Goal: Task Accomplishment & Management: Use online tool/utility

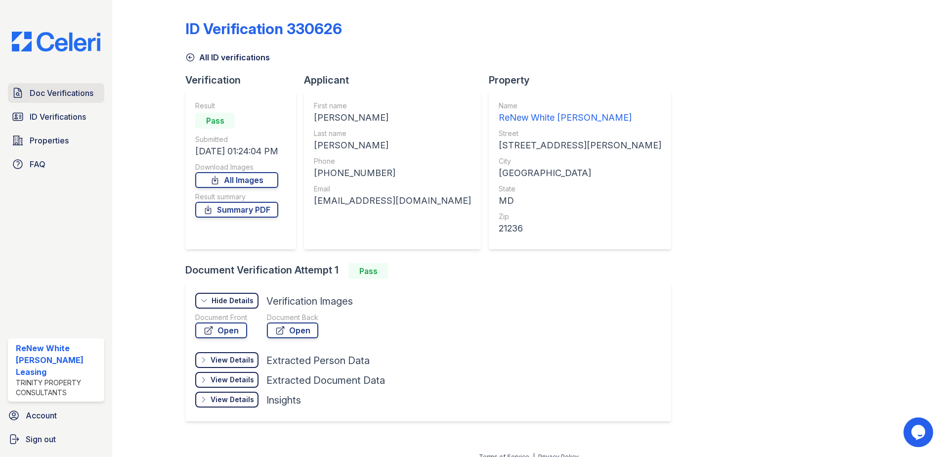
click at [52, 96] on span "Doc Verifications" at bounding box center [62, 93] width 64 height 12
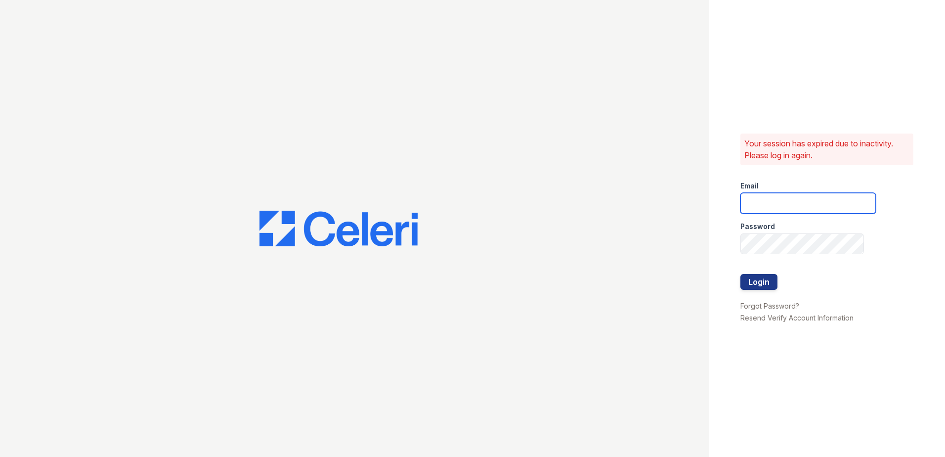
type input "renewwhitemarsh@trinity-pm.com"
click at [768, 284] on button "Login" at bounding box center [758, 282] width 37 height 16
